Goal: Information Seeking & Learning: Learn about a topic

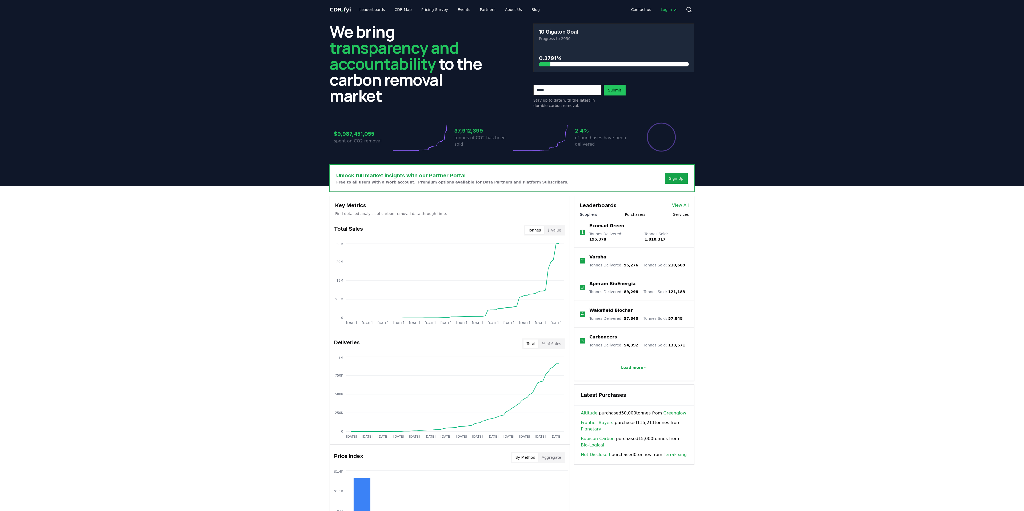
click at [618, 365] on button "Load more" at bounding box center [634, 367] width 35 height 11
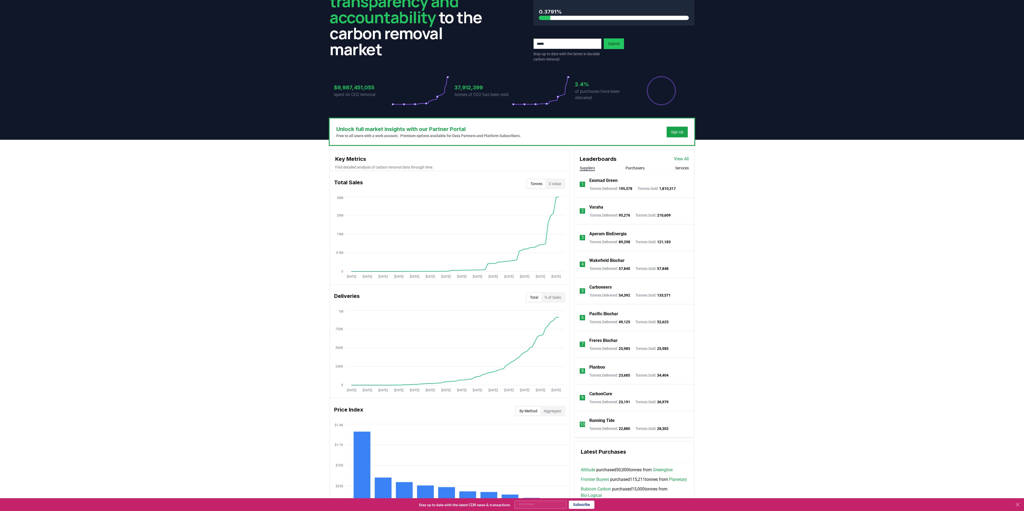
scroll to position [50, 0]
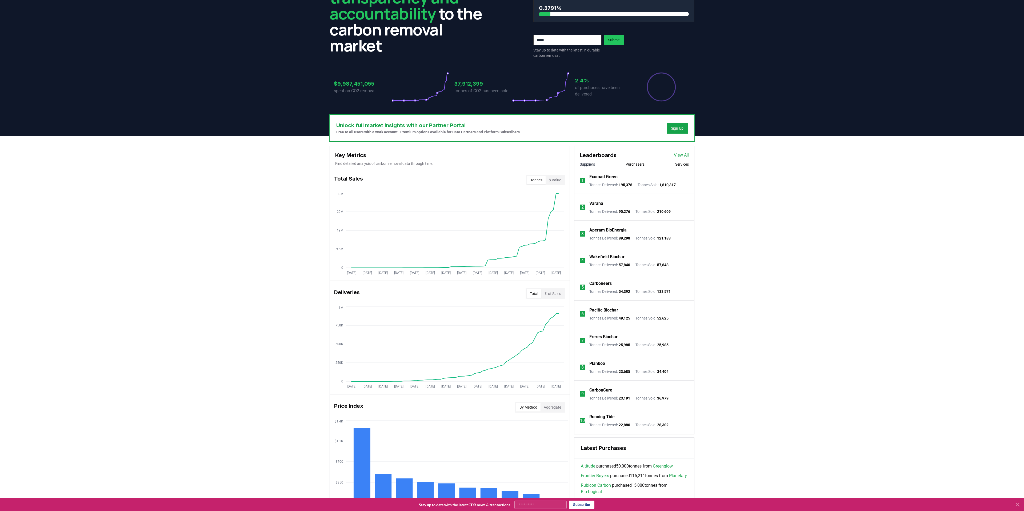
click at [677, 164] on button "Services" at bounding box center [682, 164] width 14 height 5
click at [607, 178] on p "Carbonfuture" at bounding box center [602, 177] width 26 height 6
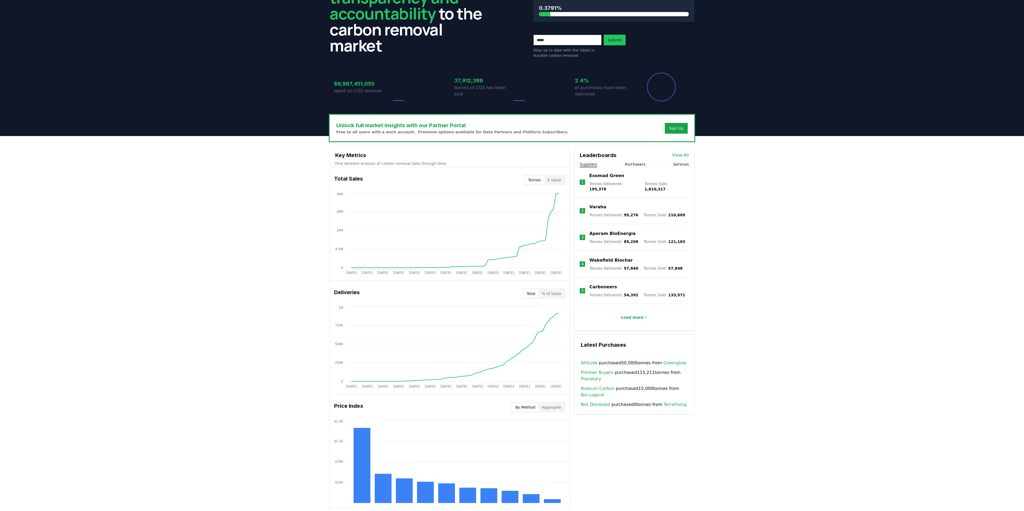
scroll to position [50, 0]
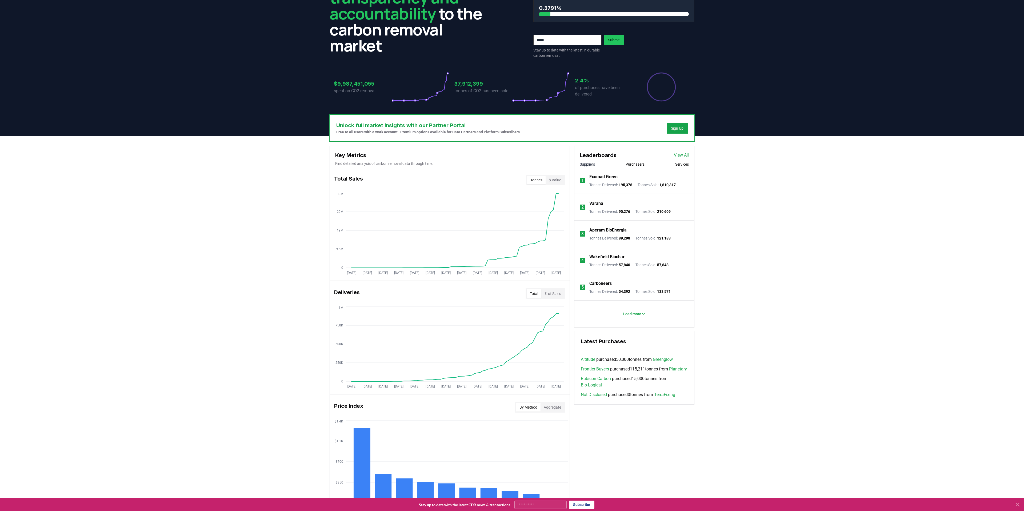
click at [675, 163] on button "Services" at bounding box center [682, 164] width 14 height 5
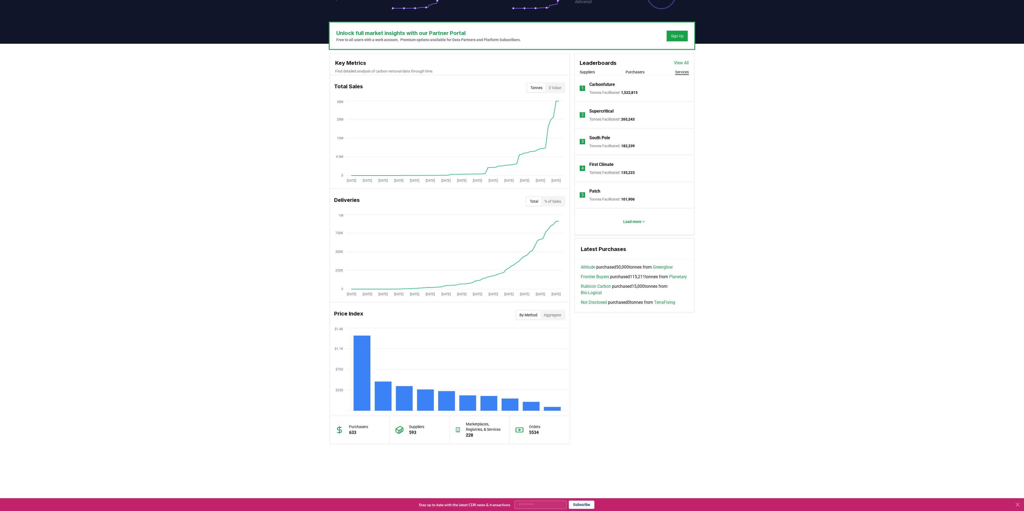
scroll to position [146, 0]
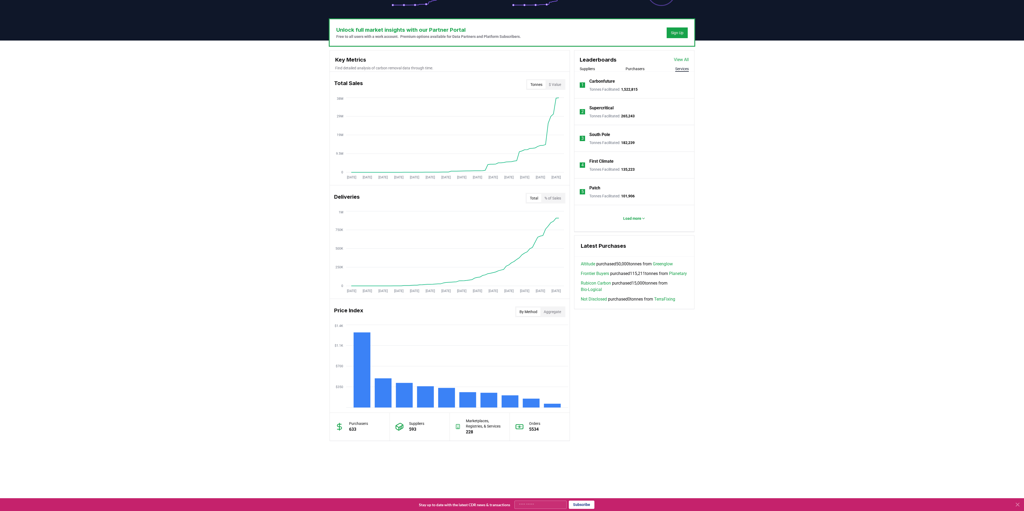
click at [478, 424] on p "Marketplaces, Registries, & Services" at bounding box center [485, 423] width 38 height 11
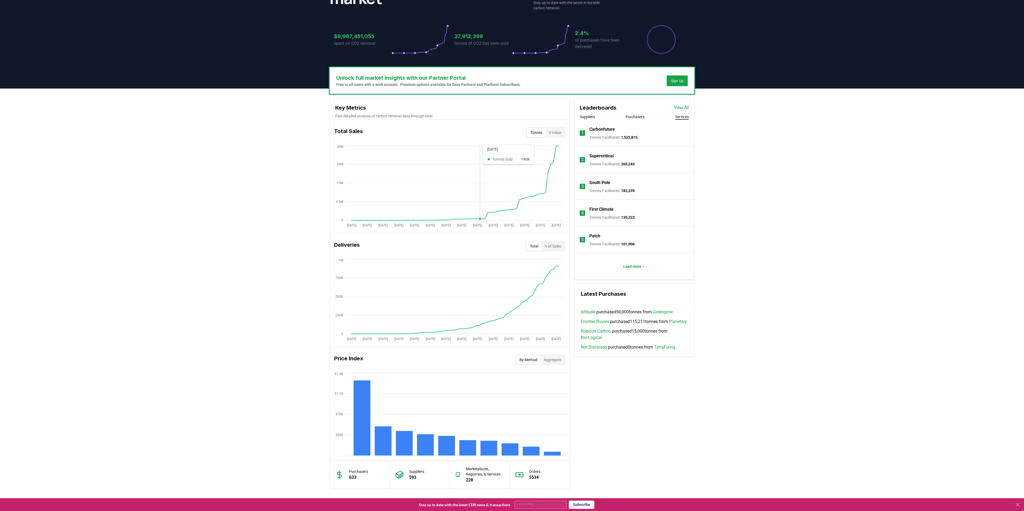
scroll to position [39, 0]
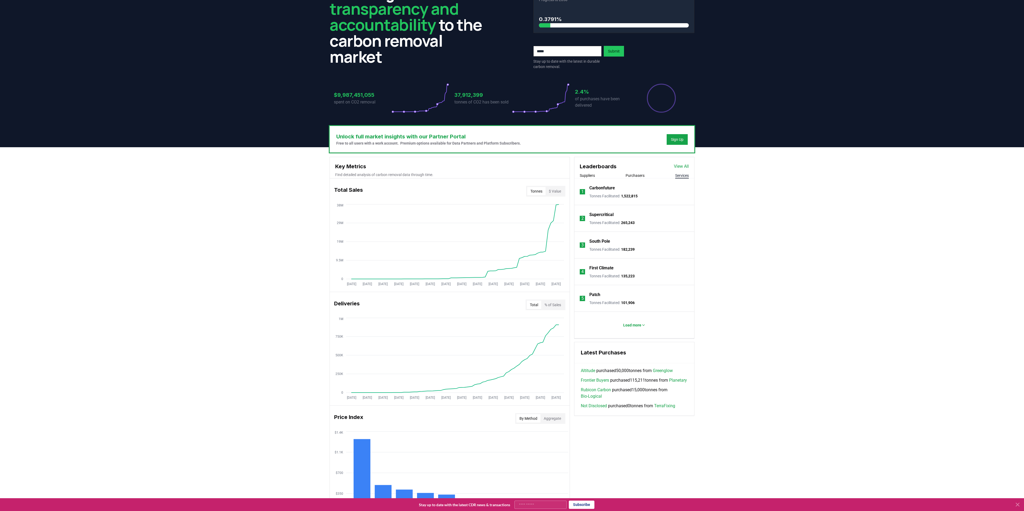
click at [365, 95] on h3 "$9,987,451,055" at bounding box center [363, 95] width 58 height 8
